Goal: Find specific page/section: Find specific page/section

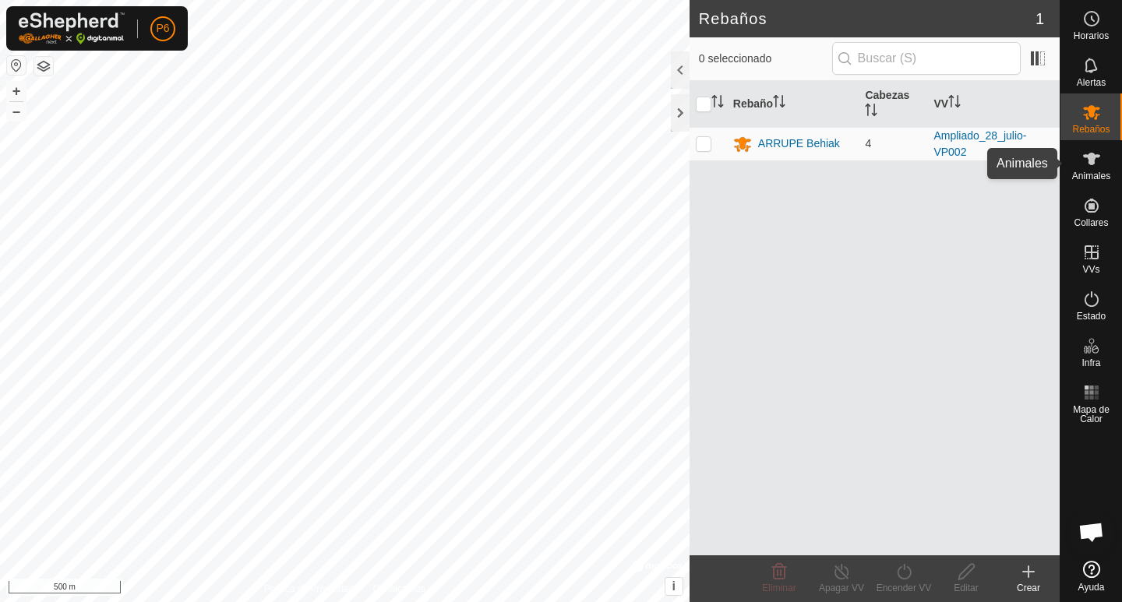
click at [1091, 163] on icon at bounding box center [1091, 159] width 17 height 12
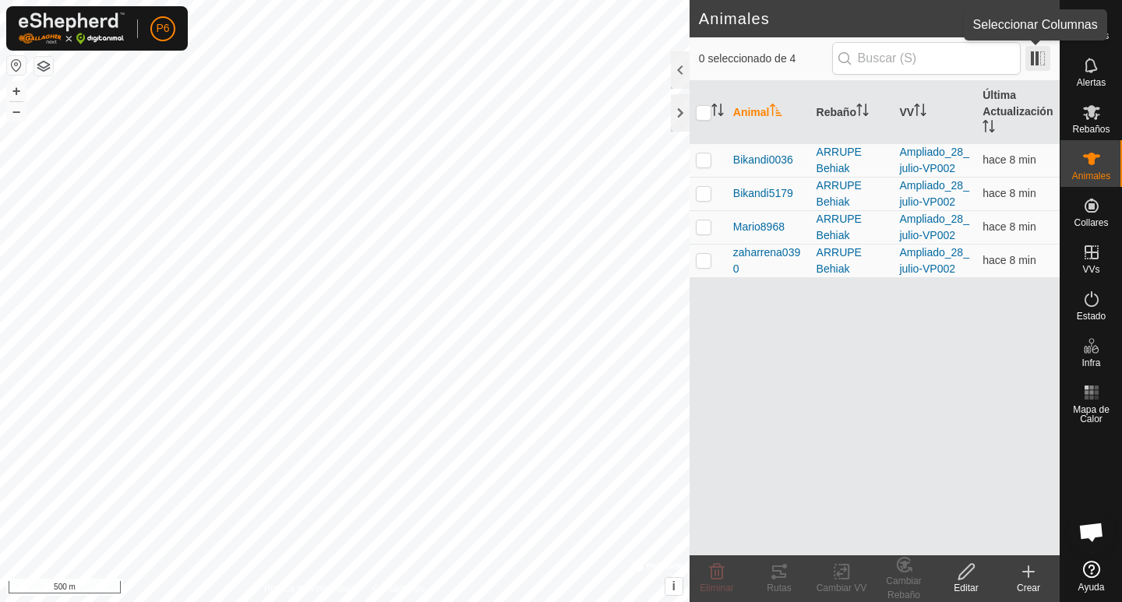
click at [1034, 59] on span at bounding box center [1037, 58] width 25 height 25
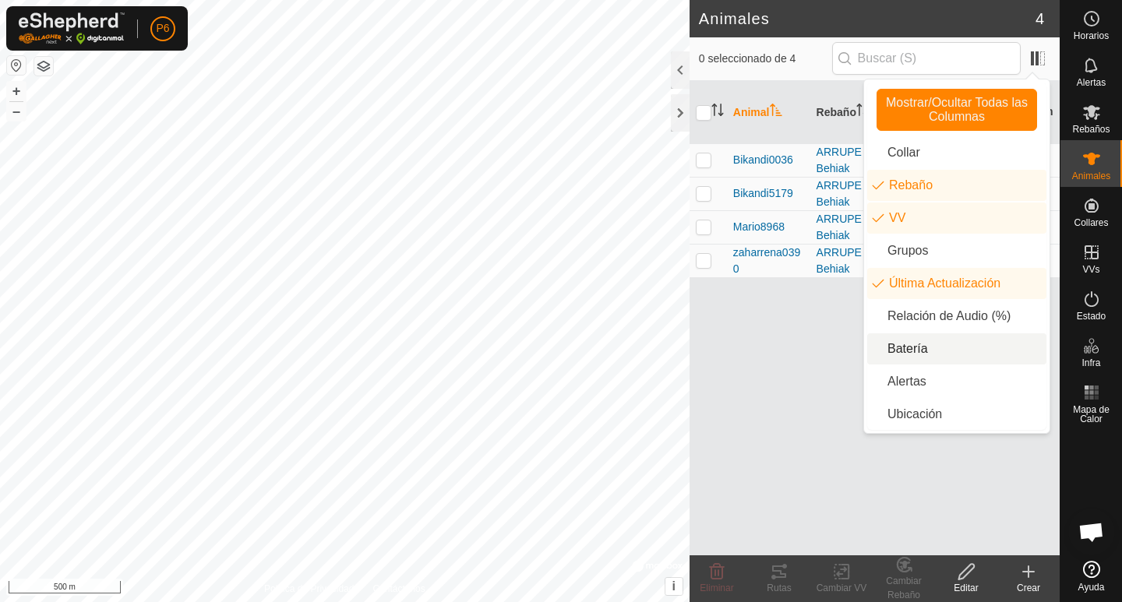
click at [921, 351] on li "Batería" at bounding box center [956, 348] width 179 height 31
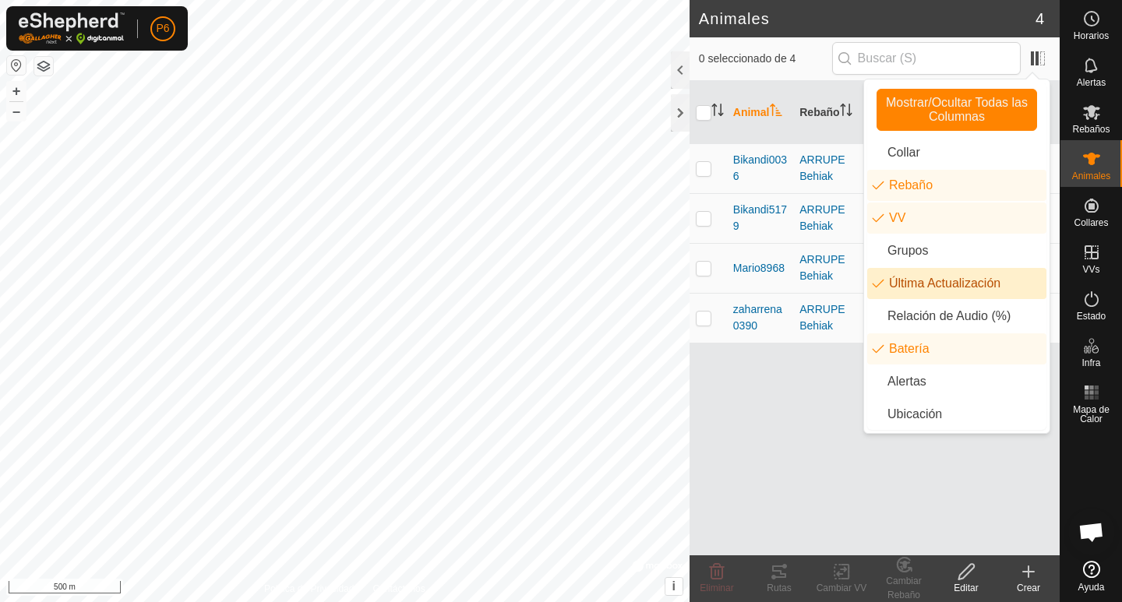
click at [713, 490] on div "Animal Rebaño VV Última Actualización Batería Bikandi0036 ARRUPE Behiak Ampliad…" at bounding box center [874, 318] width 370 height 474
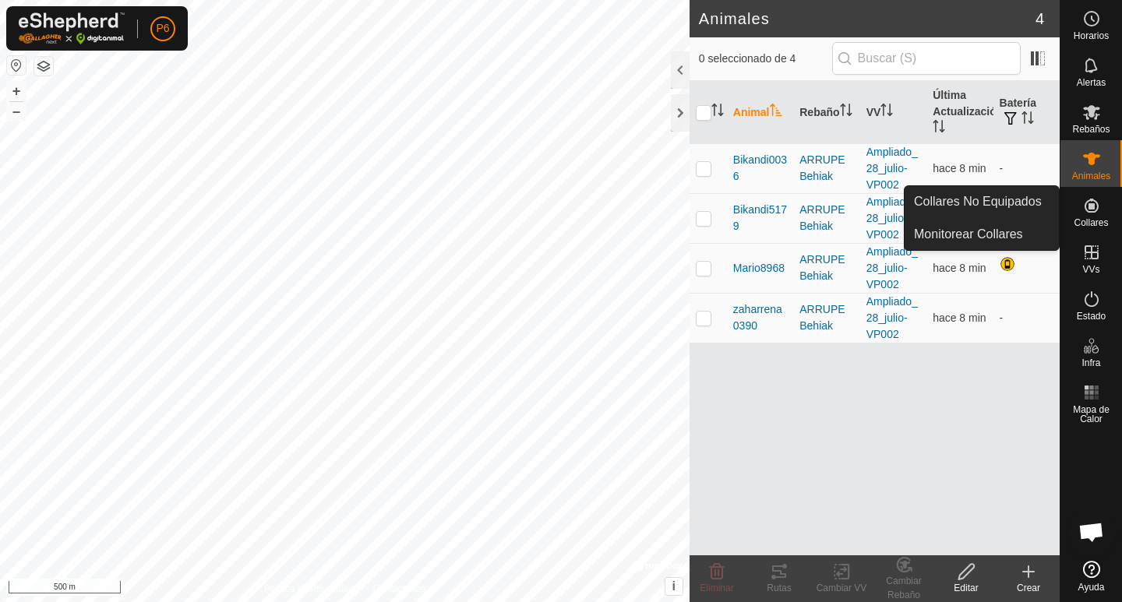
click at [1086, 217] on es-neckbands-svg-icon at bounding box center [1091, 205] width 28 height 25
click at [1015, 195] on span "Collares No Equipados" at bounding box center [978, 201] width 128 height 19
